Goal: Task Accomplishment & Management: Manage account settings

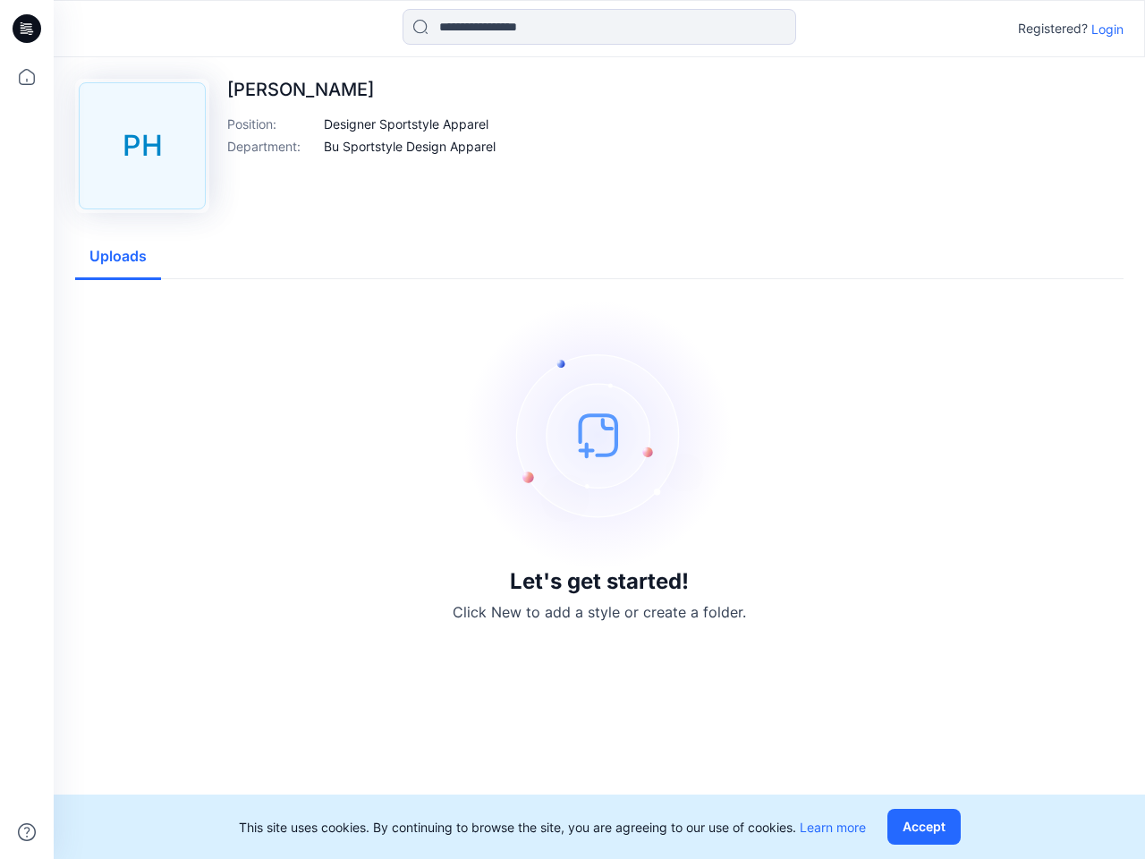
click at [573, 429] on img at bounding box center [599, 435] width 268 height 268
click at [28, 29] on icon at bounding box center [29, 29] width 7 height 1
click at [27, 77] on icon at bounding box center [26, 76] width 39 height 39
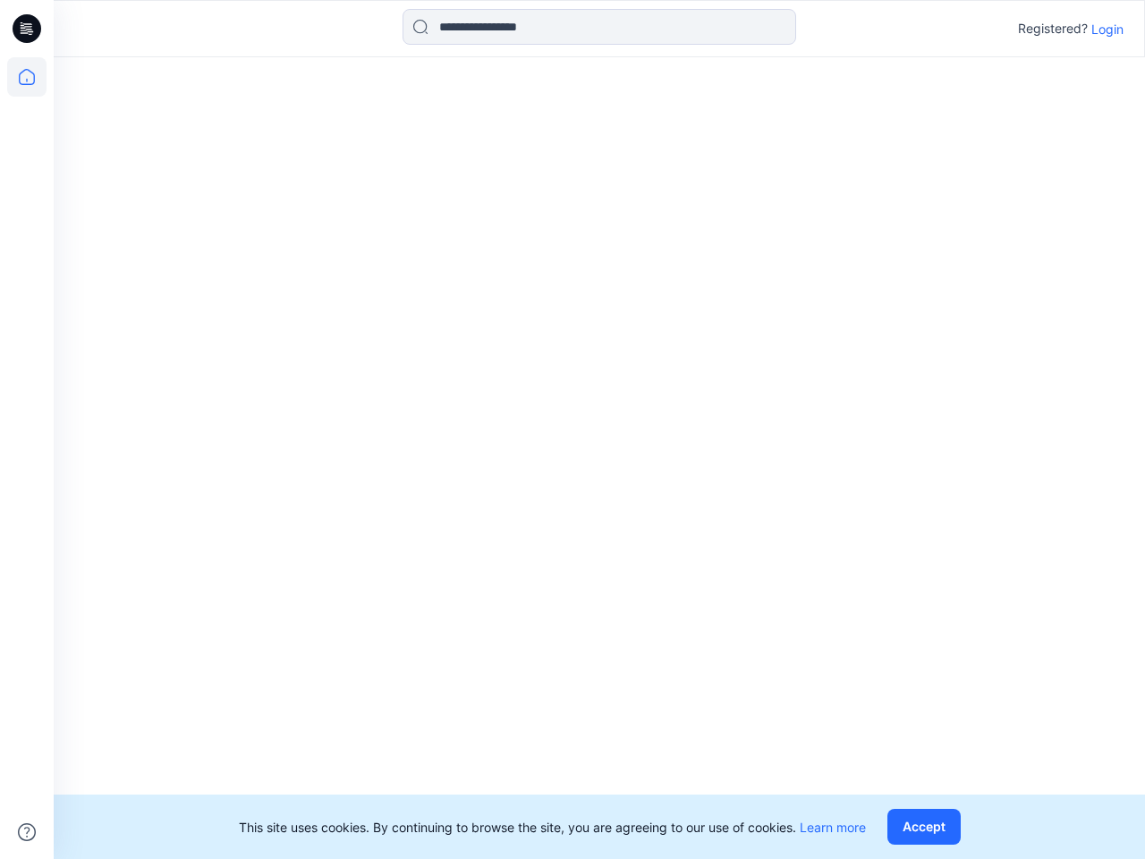
click at [27, 832] on icon at bounding box center [27, 832] width 18 height 18
click at [599, 27] on input at bounding box center [600, 27] width 394 height 36
click at [1108, 29] on p "Login" at bounding box center [1107, 29] width 32 height 19
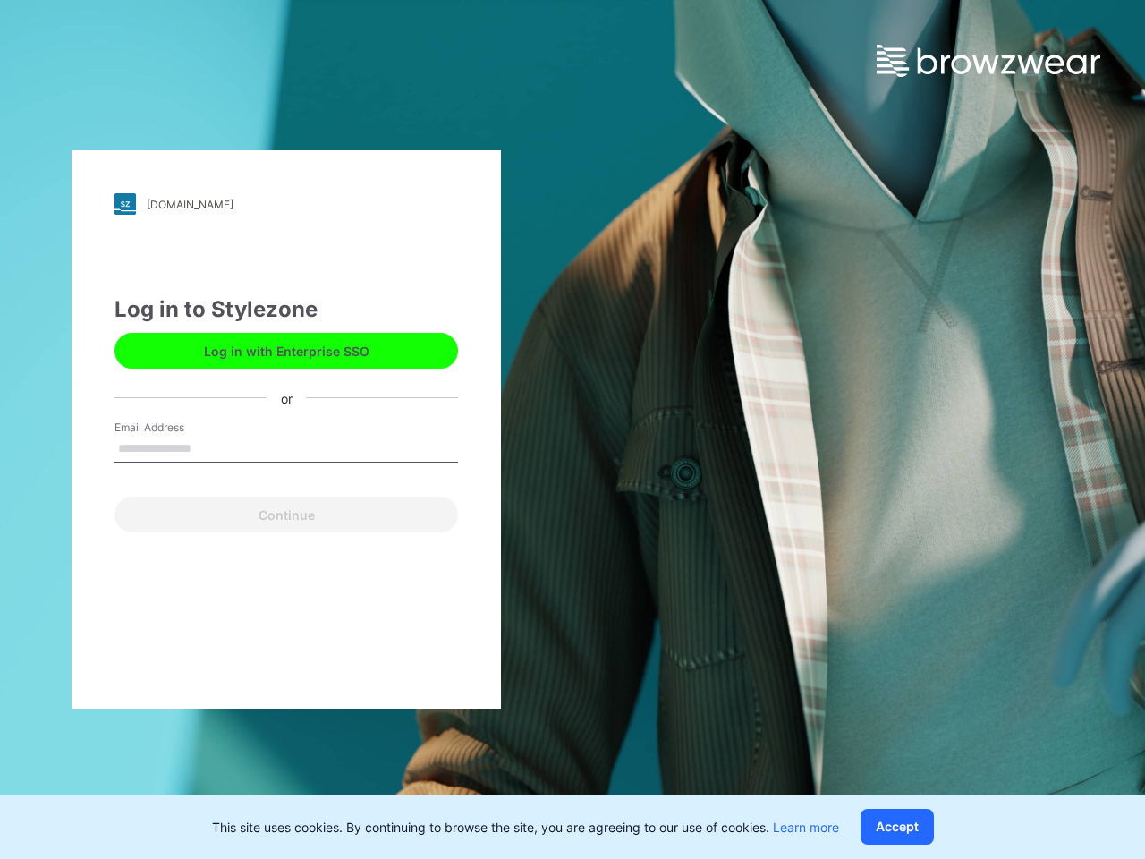
click at [407, 123] on div "[DOMAIN_NAME] Loading... Log in to Stylezone Log in with Enterprise SSO or Emai…" at bounding box center [572, 429] width 1145 height 859
click at [411, 146] on div "[DOMAIN_NAME] Loading... Log in to Stylezone Log in with Enterprise SSO or Emai…" at bounding box center [286, 429] width 573 height 859
click at [118, 257] on div "[DOMAIN_NAME] Loading... Log in to Stylezone Log in with Enterprise SSO or Emai…" at bounding box center [286, 429] width 429 height 558
click at [928, 827] on button "Accept" at bounding box center [897, 827] width 73 height 36
